Goal: Information Seeking & Learning: Learn about a topic

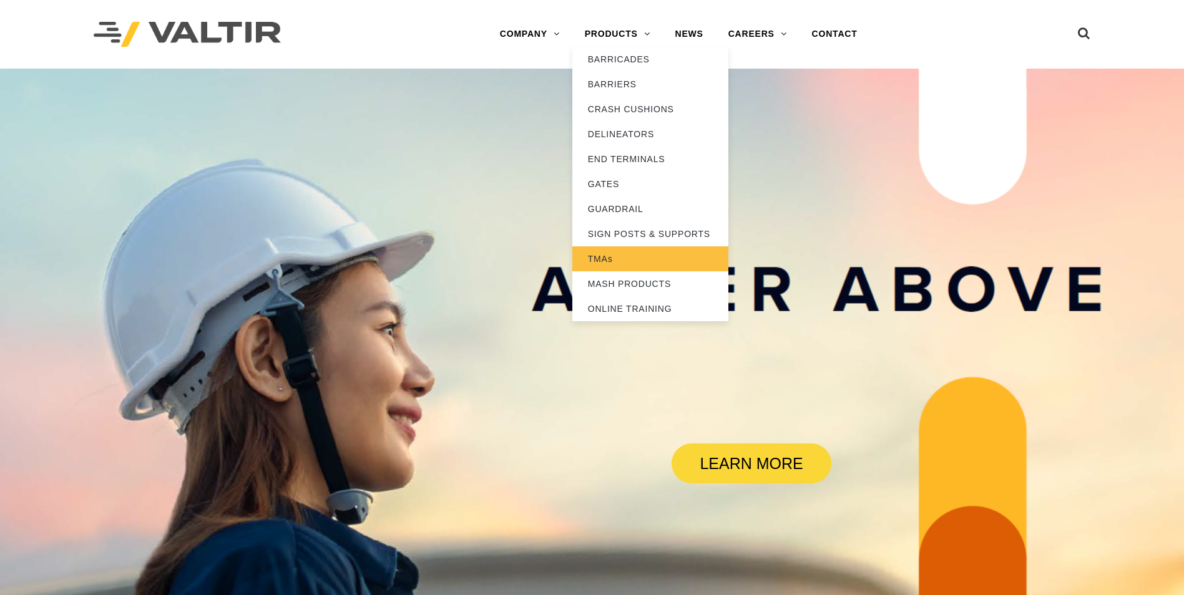
click at [606, 266] on link "TMAs" at bounding box center [650, 259] width 156 height 25
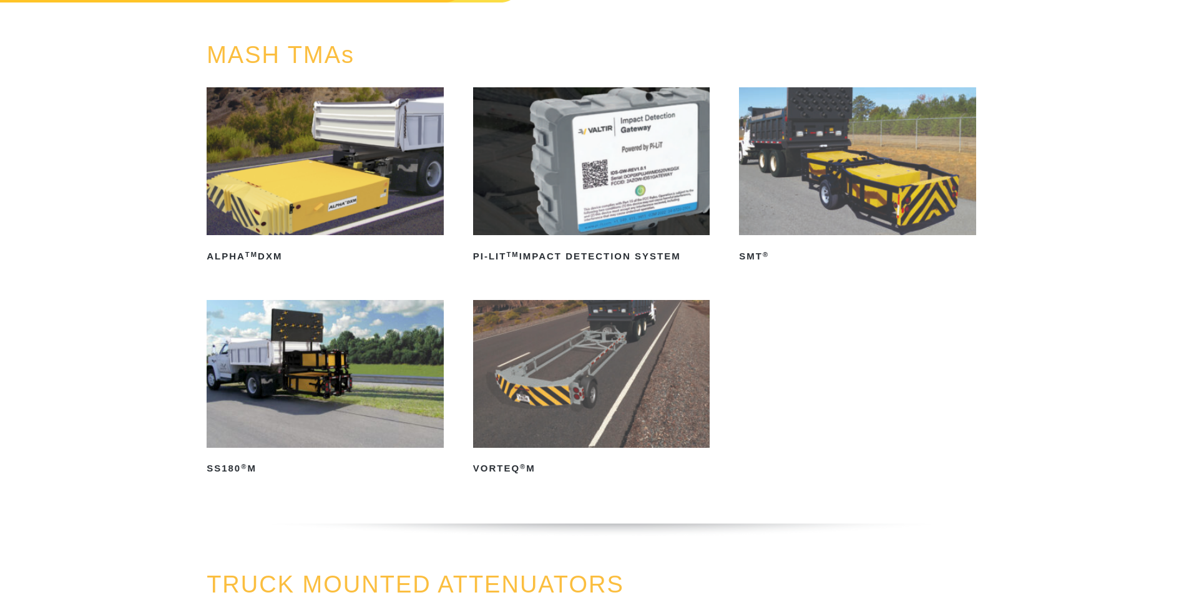
scroll to position [125, 0]
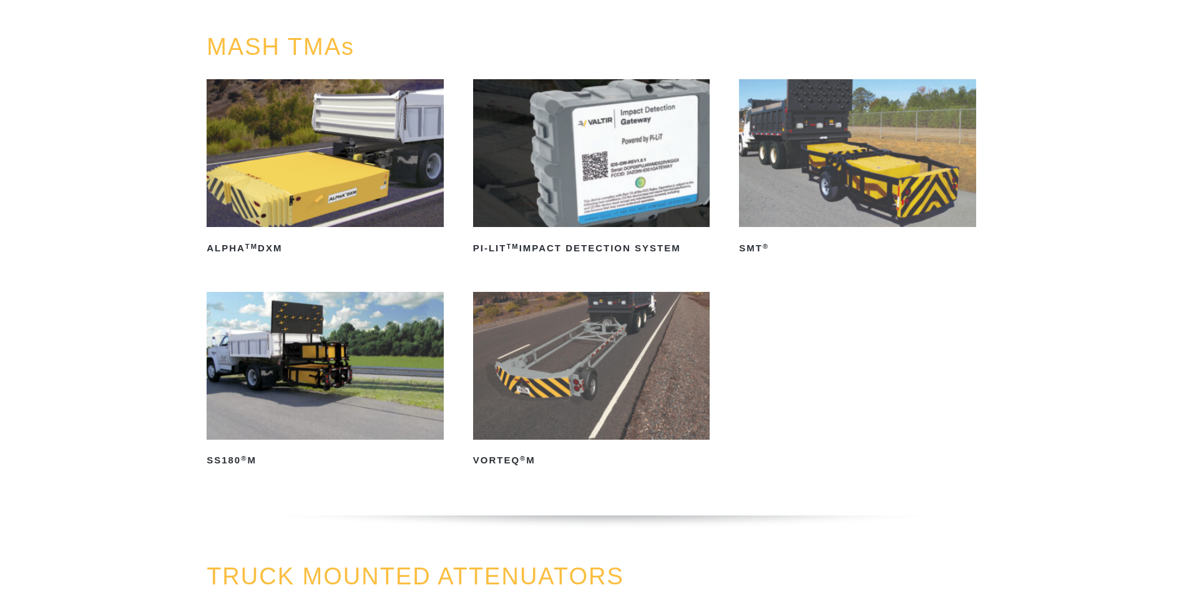
click at [580, 175] on img at bounding box center [591, 153] width 237 height 148
